Goal: Find specific page/section: Find specific page/section

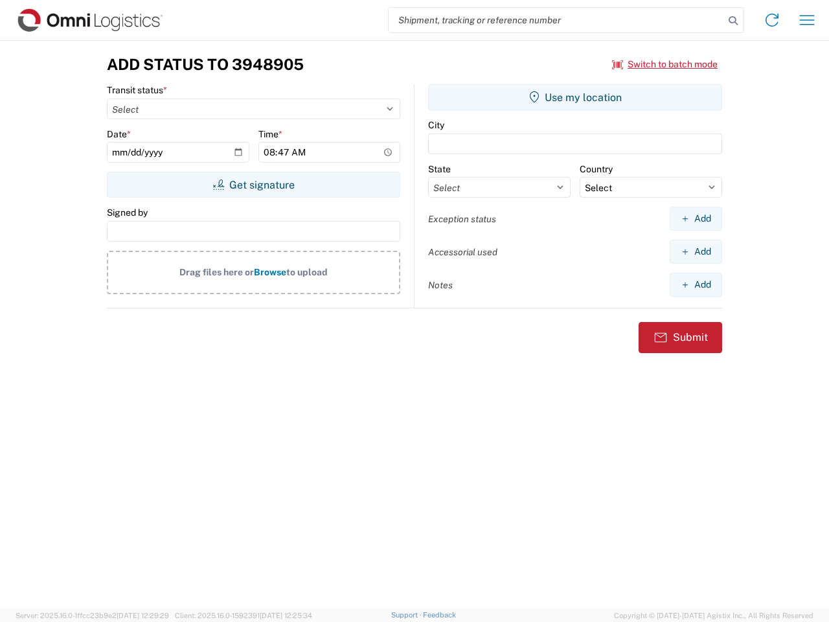
click at [557, 20] on input "search" at bounding box center [557, 20] width 336 height 25
click at [734, 21] on icon at bounding box center [733, 21] width 18 height 18
click at [772, 20] on icon at bounding box center [772, 20] width 21 height 21
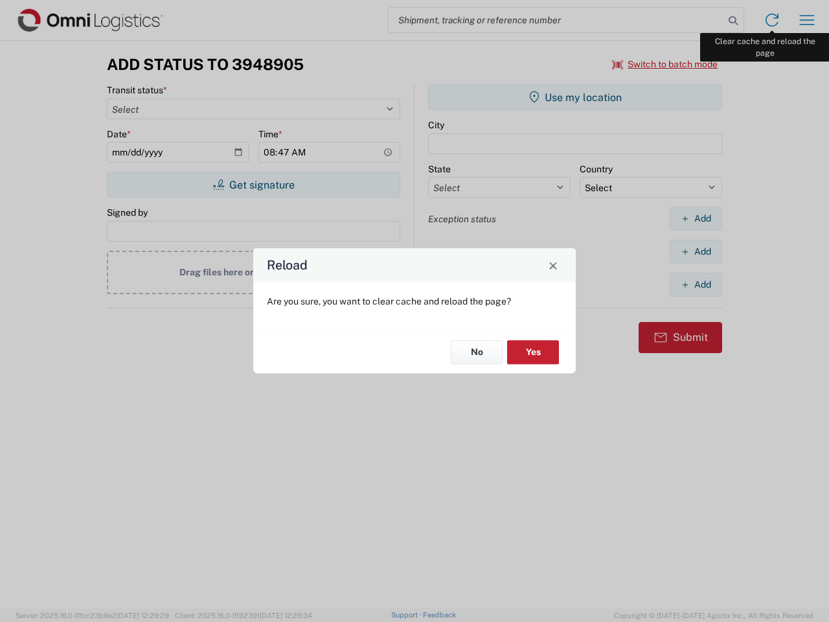
click at [807, 20] on div "Reload Are you sure, you want to clear cache and reload the page? No Yes" at bounding box center [414, 311] width 829 height 622
click at [665, 64] on div "Reload Are you sure, you want to clear cache and reload the page? No Yes" at bounding box center [414, 311] width 829 height 622
click at [253, 185] on div "Reload Are you sure, you want to clear cache and reload the page? No Yes" at bounding box center [414, 311] width 829 height 622
click at [575, 97] on div "Reload Are you sure, you want to clear cache and reload the page? No Yes" at bounding box center [414, 311] width 829 height 622
click at [696, 218] on div "Reload Are you sure, you want to clear cache and reload the page? No Yes" at bounding box center [414, 311] width 829 height 622
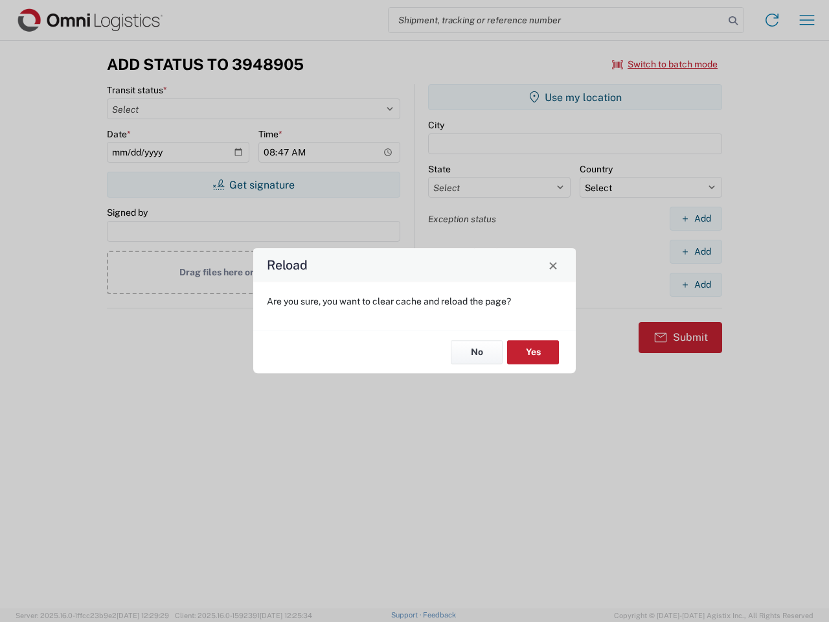
click at [696, 251] on div "Reload Are you sure, you want to clear cache and reload the page? No Yes" at bounding box center [414, 311] width 829 height 622
click at [696, 284] on div "Reload Are you sure, you want to clear cache and reload the page? No Yes" at bounding box center [414, 311] width 829 height 622
